Goal: Information Seeking & Learning: Learn about a topic

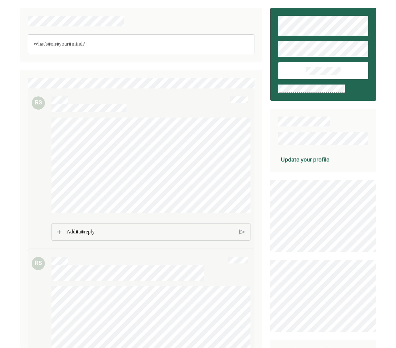
scroll to position [571, 0]
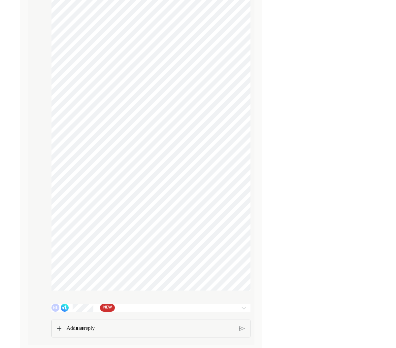
click at [161, 307] on div "NS NEW" at bounding box center [134, 308] width 167 height 8
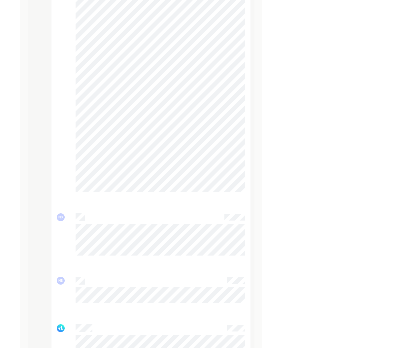
scroll to position [2144, 0]
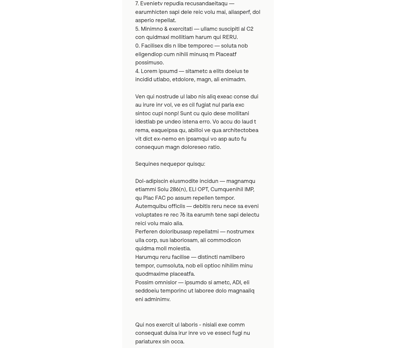
scroll to position [574, 0]
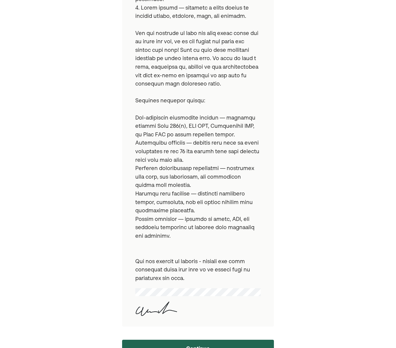
click at [195, 340] on button "Continue" at bounding box center [198, 348] width 152 height 17
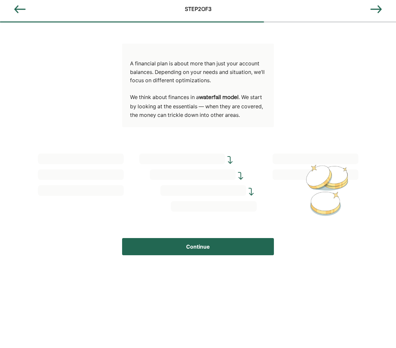
scroll to position [5, 0]
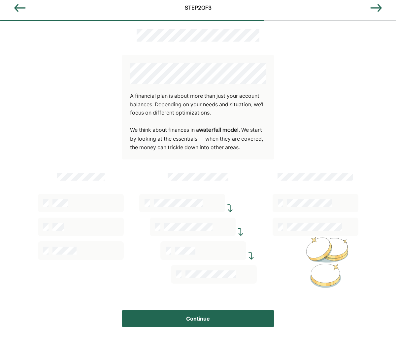
click at [235, 317] on button "Continue" at bounding box center [198, 318] width 152 height 17
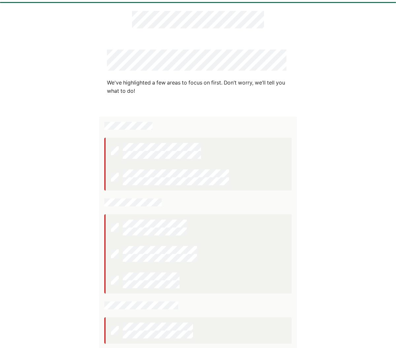
scroll to position [79, 0]
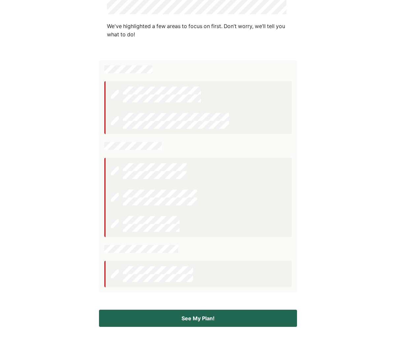
click at [205, 317] on button "See My Plan!" at bounding box center [198, 318] width 198 height 17
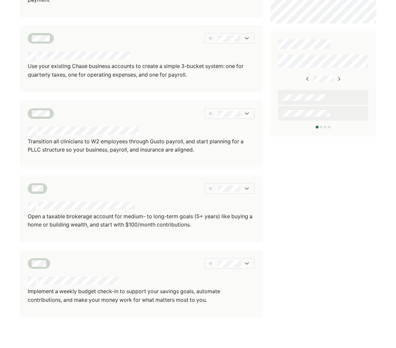
scroll to position [370, 0]
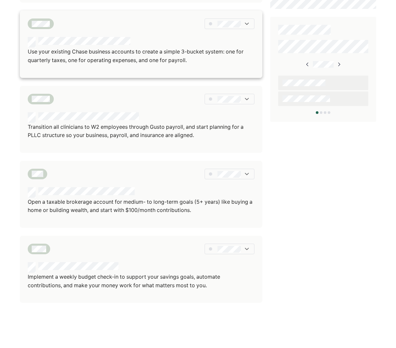
click at [242, 24] on div at bounding box center [229, 23] width 49 height 11
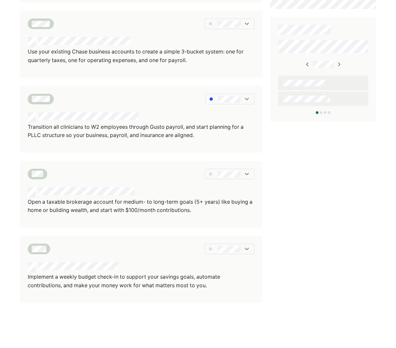
click at [246, 97] on img at bounding box center [247, 99] width 7 height 7
click at [47, 212] on p "Open a taxable brokerage account for medium- to long-term goals (5+ years) like…" at bounding box center [141, 206] width 227 height 17
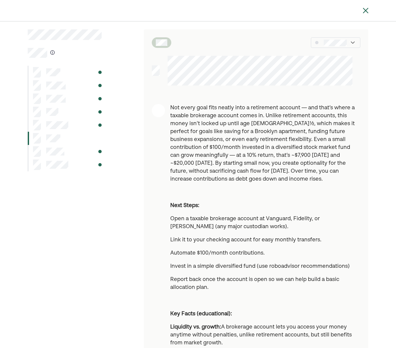
click at [64, 150] on div at bounding box center [65, 151] width 74 height 13
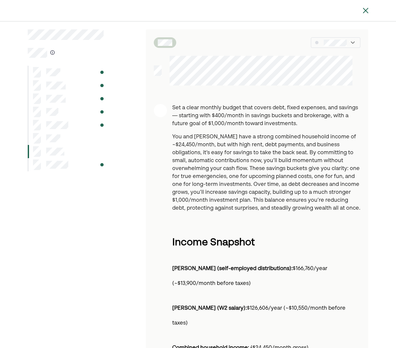
click at [78, 170] on div at bounding box center [66, 164] width 76 height 13
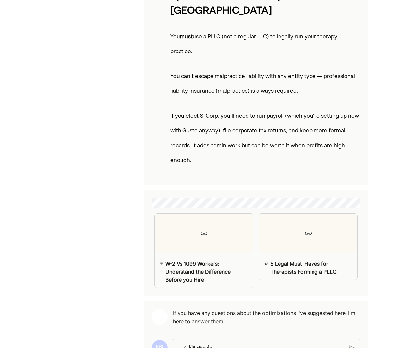
scroll to position [1247, 0]
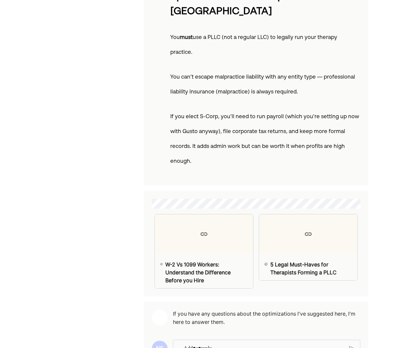
click at [239, 344] on p "Rich Text Editor. Editing area: main" at bounding box center [264, 348] width 160 height 9
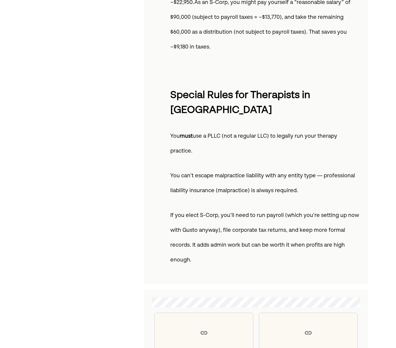
scroll to position [1257, 0]
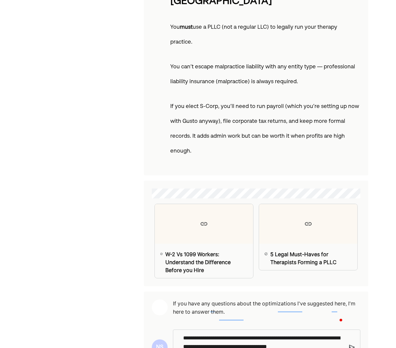
click at [351, 344] on img at bounding box center [352, 347] width 6 height 6
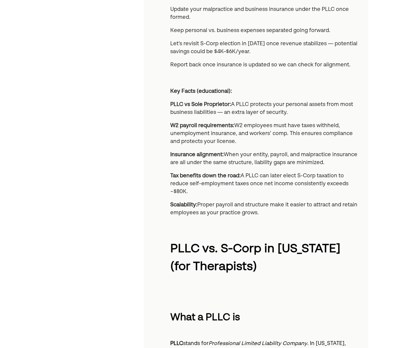
scroll to position [0, 0]
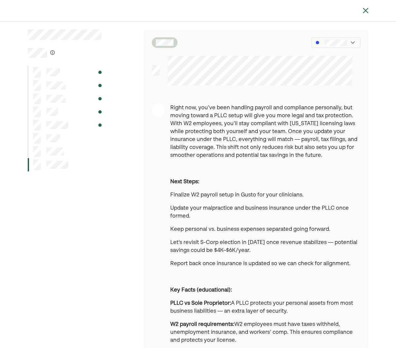
click at [60, 75] on div at bounding box center [65, 72] width 74 height 13
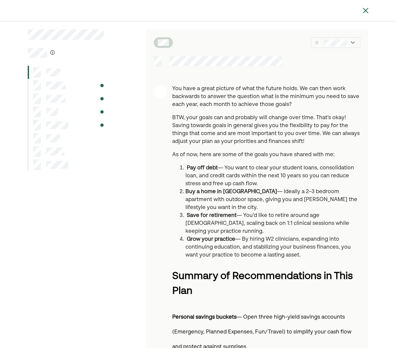
click at [72, 83] on div at bounding box center [66, 85] width 76 height 13
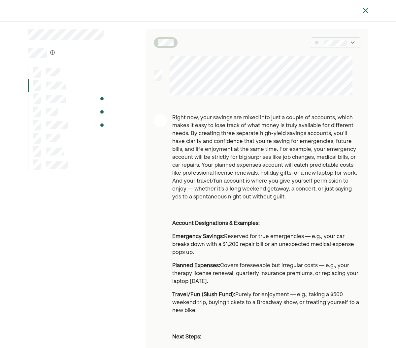
click at [78, 98] on div at bounding box center [66, 98] width 76 height 13
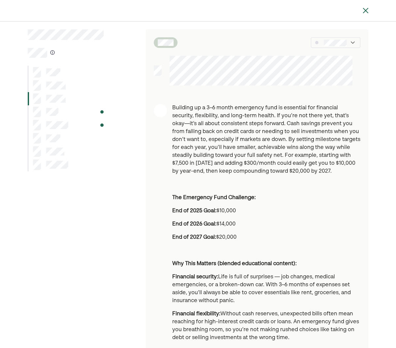
click at [62, 108] on div at bounding box center [66, 111] width 76 height 13
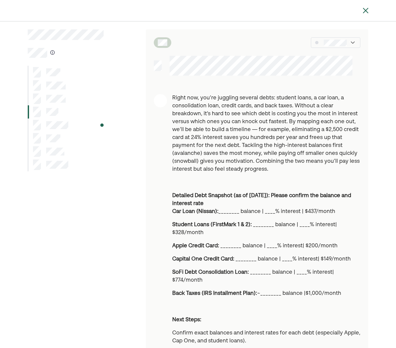
click at [79, 121] on div at bounding box center [66, 124] width 76 height 13
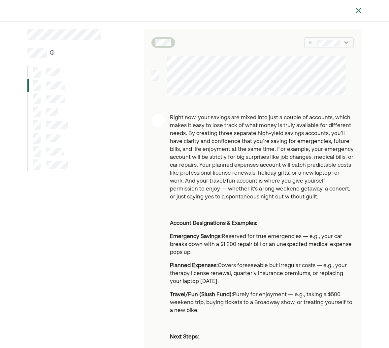
click at [60, 80] on div at bounding box center [49, 85] width 33 height 11
